Goal: Task Accomplishment & Management: Use online tool/utility

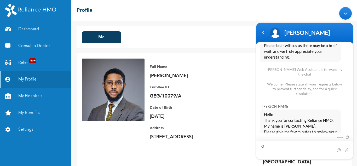
scroll to position [373, 0]
type textarea "Okay no problem. Thank you [PERSON_NAME]."
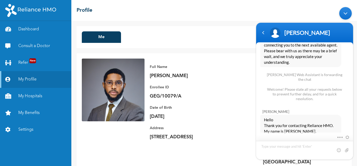
scroll to position [392, 0]
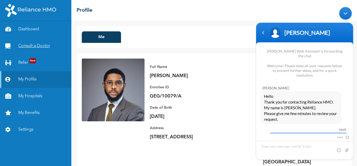
click at [36, 49] on link "Consult a Doctor" at bounding box center [35, 46] width 71 height 17
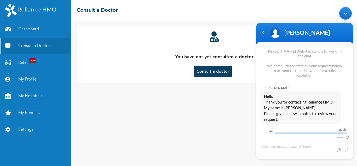
click at [267, 139] on em at bounding box center [264, 140] width 5 height 3
click at [199, 66] on button "Consult a doctor" at bounding box center [213, 72] width 38 height 12
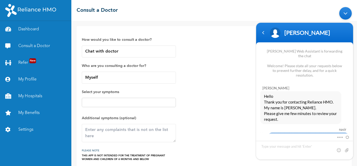
scroll to position [22, 0]
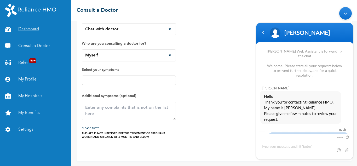
click at [32, 31] on link "Dashboard" at bounding box center [35, 29] width 71 height 17
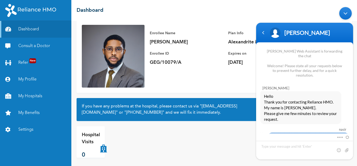
scroll to position [36, 0]
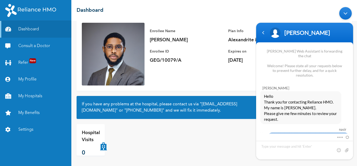
click at [231, 76] on div "Enrollee Name [PERSON_NAME] Enrollee ID GEG/10079/A Plan Info Alexandrite indiv…" at bounding box center [215, 54] width 276 height 73
click at [347, 13] on div "Minimize live chat window" at bounding box center [346, 13] width 13 height 13
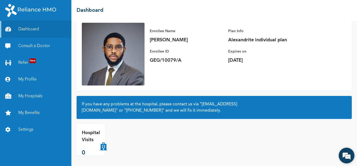
click at [350, 158] on em at bounding box center [347, 156] width 14 height 14
